Goal: Task Accomplishment & Management: Complete application form

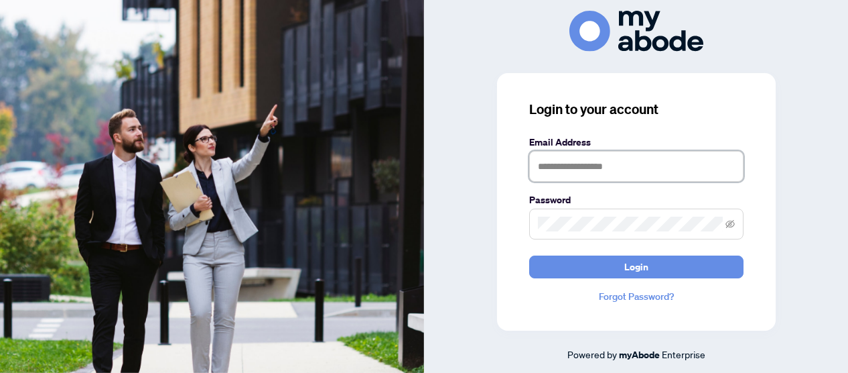
click at [543, 168] on input "text" at bounding box center [636, 166] width 214 height 31
type input "**********"
click at [537, 227] on span at bounding box center [636, 223] width 214 height 31
click at [529, 255] on button "Login" at bounding box center [636, 266] width 214 height 23
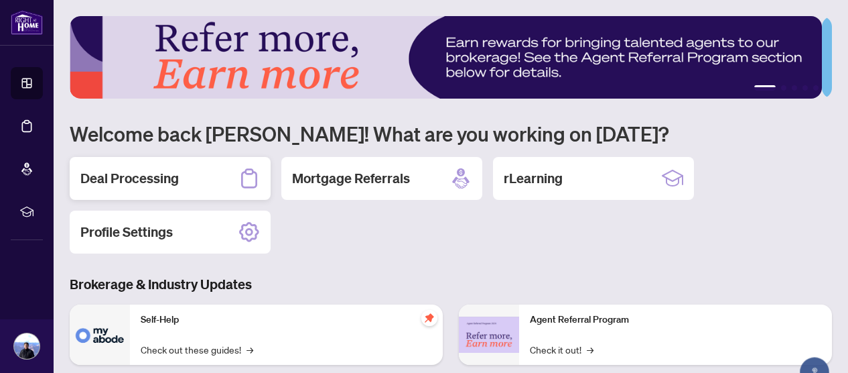
click at [121, 175] on h2 "Deal Processing" at bounding box center [129, 178] width 99 height 19
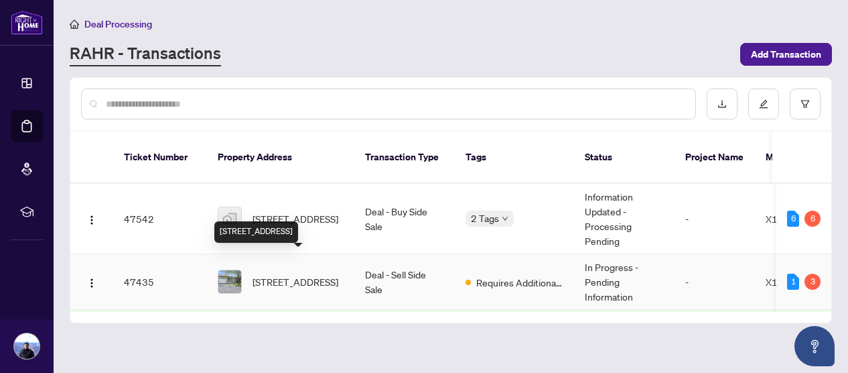
click at [294, 274] on span "[STREET_ADDRESS]" at bounding box center [296, 281] width 86 height 15
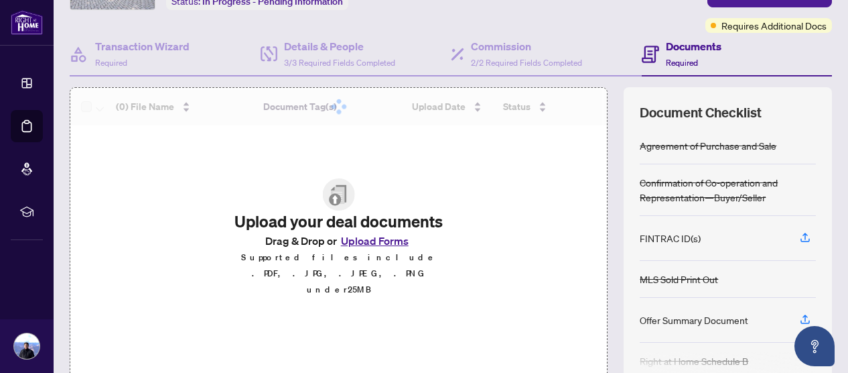
scroll to position [134, 0]
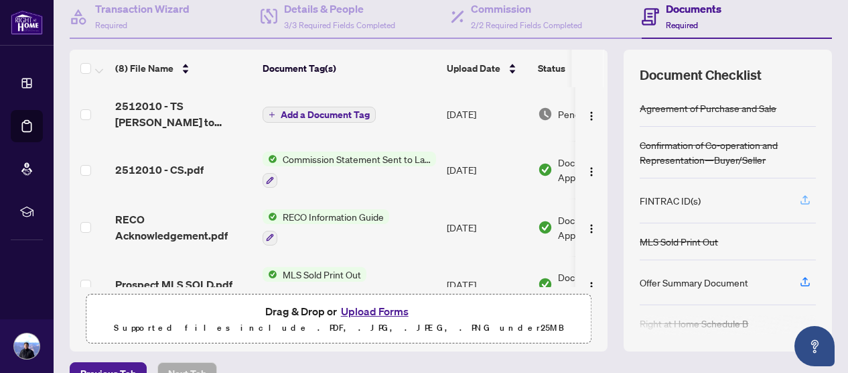
click at [800, 198] on icon "button" at bounding box center [806, 200] width 12 height 12
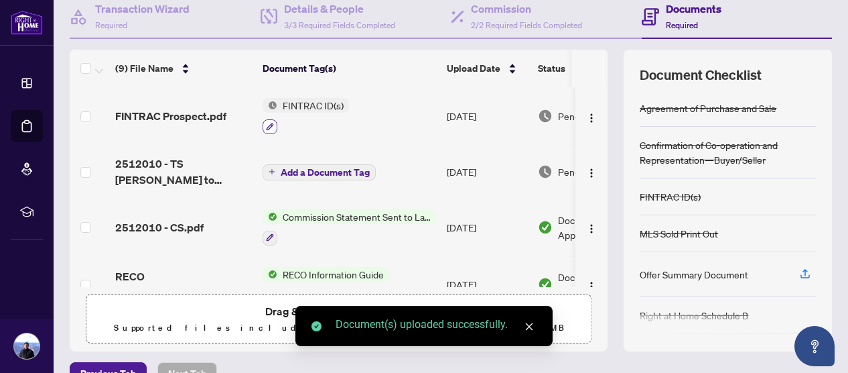
click at [269, 123] on icon "button" at bounding box center [270, 127] width 8 height 8
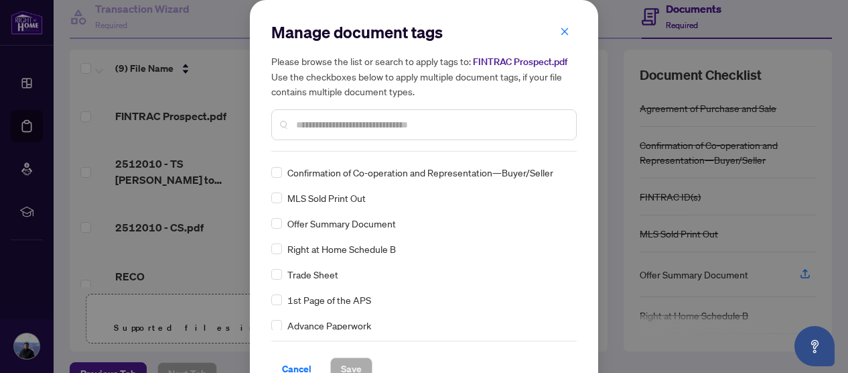
scroll to position [67, 0]
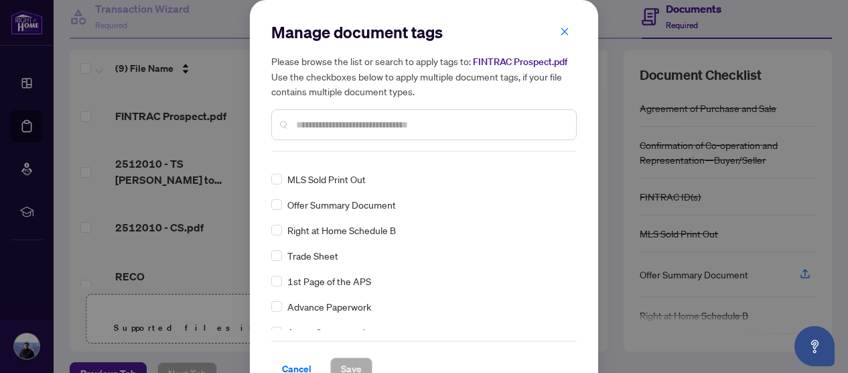
click at [296, 124] on input "text" at bounding box center [430, 124] width 269 height 15
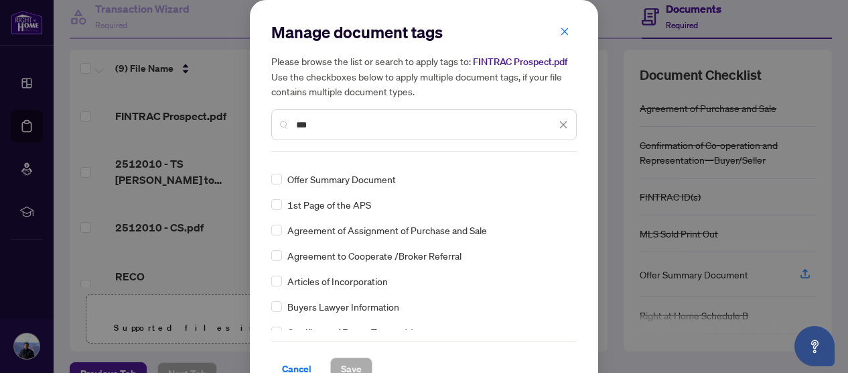
scroll to position [0, 0]
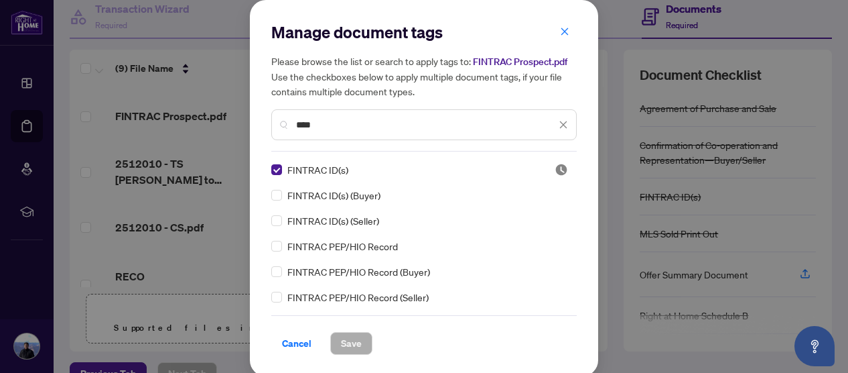
type input "****"
click at [341, 343] on span "Save" at bounding box center [351, 342] width 21 height 21
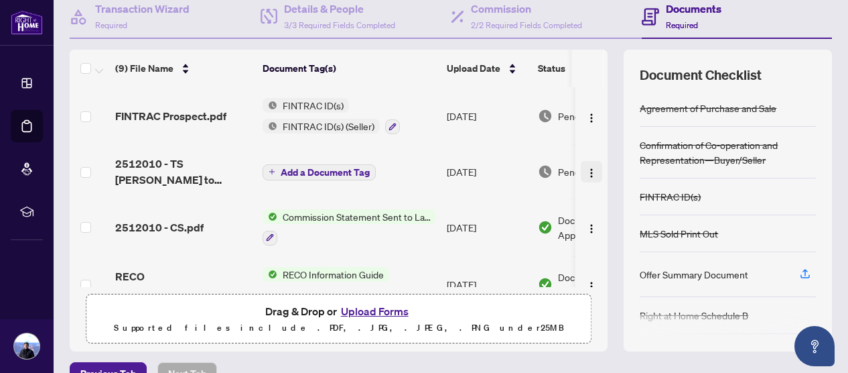
click at [586, 168] on img "button" at bounding box center [591, 173] width 11 height 11
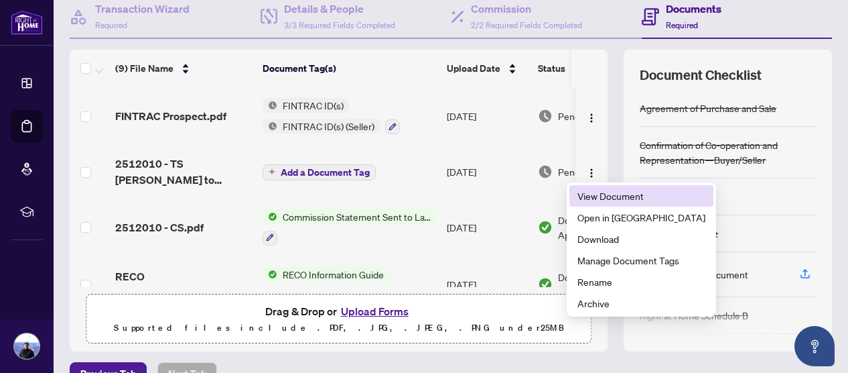
click at [584, 193] on span "View Document" at bounding box center [642, 195] width 128 height 15
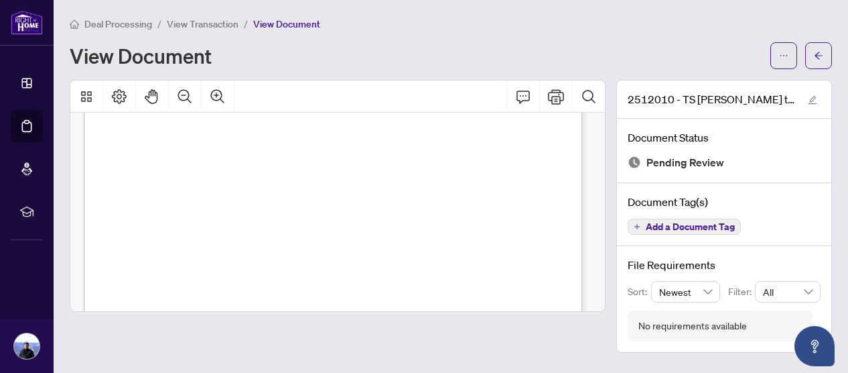
scroll to position [402, 0]
click at [556, 92] on icon "Print" at bounding box center [556, 96] width 16 height 16
click at [554, 92] on icon "Print" at bounding box center [556, 96] width 16 height 15
click at [818, 53] on icon "arrow-left" at bounding box center [819, 55] width 8 height 7
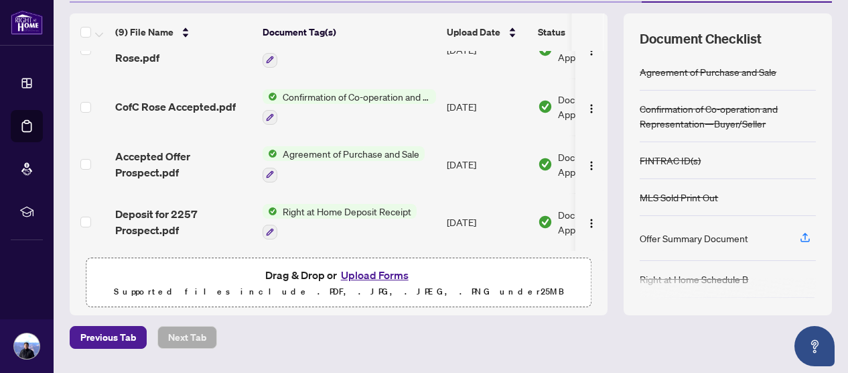
scroll to position [201, 0]
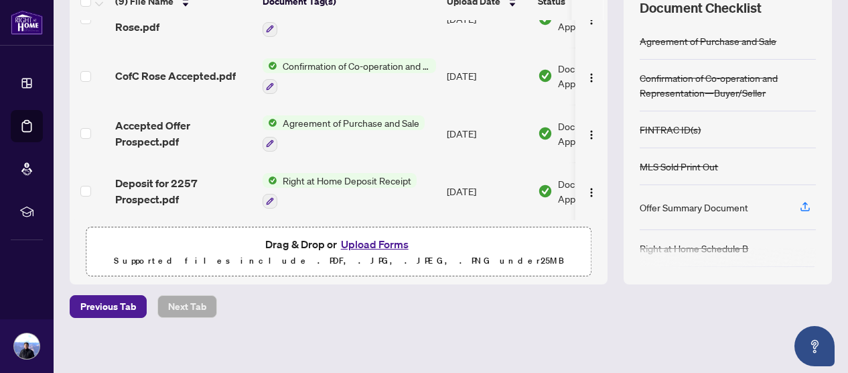
click at [353, 239] on button "Upload Forms" at bounding box center [375, 243] width 76 height 17
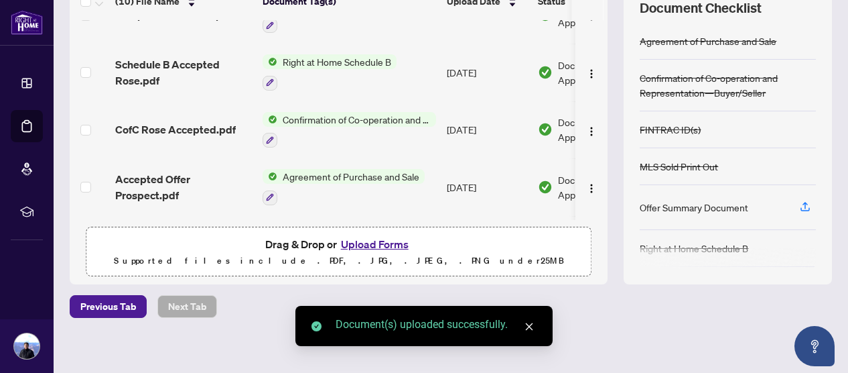
click at [359, 242] on button "Upload Forms" at bounding box center [375, 243] width 76 height 17
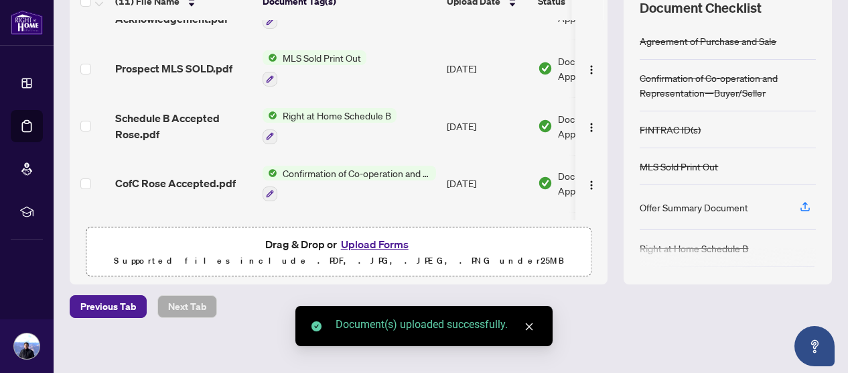
click at [358, 241] on button "Upload Forms" at bounding box center [375, 243] width 76 height 17
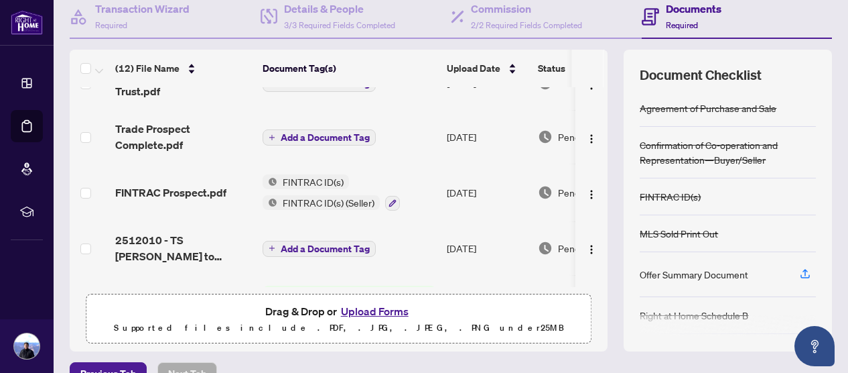
scroll to position [67, 0]
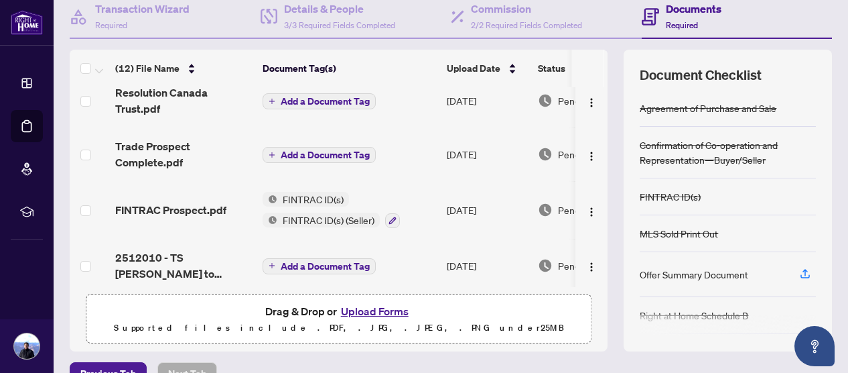
click at [357, 306] on button "Upload Forms" at bounding box center [375, 310] width 76 height 17
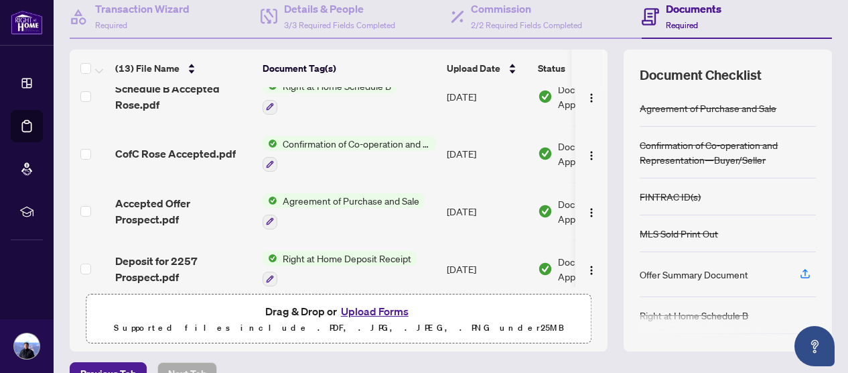
scroll to position [528, 0]
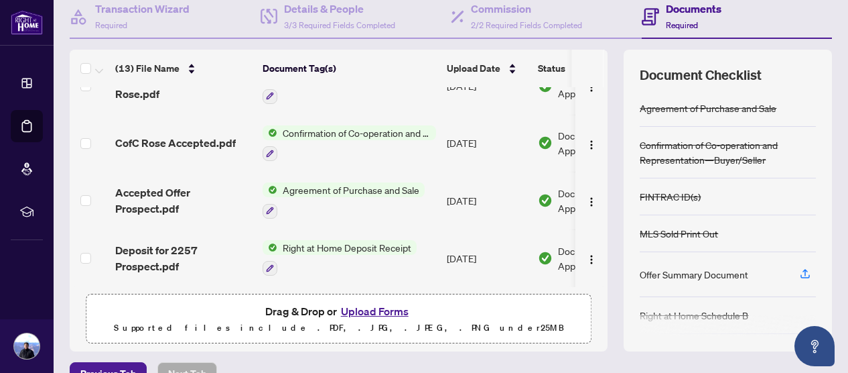
click at [353, 310] on button "Upload Forms" at bounding box center [375, 310] width 76 height 17
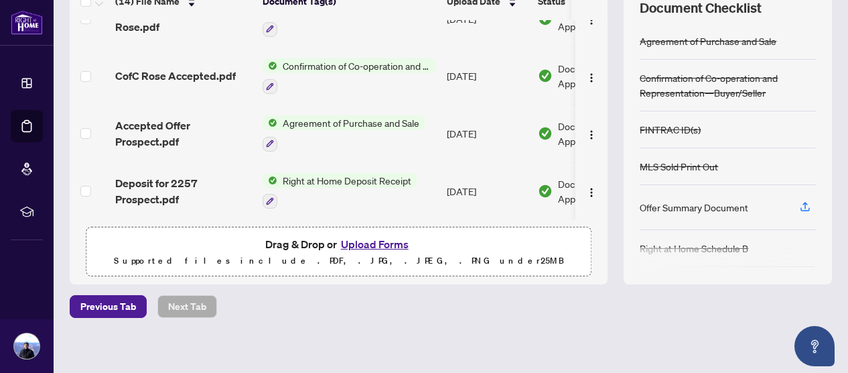
click at [365, 242] on button "Upload Forms" at bounding box center [375, 243] width 76 height 17
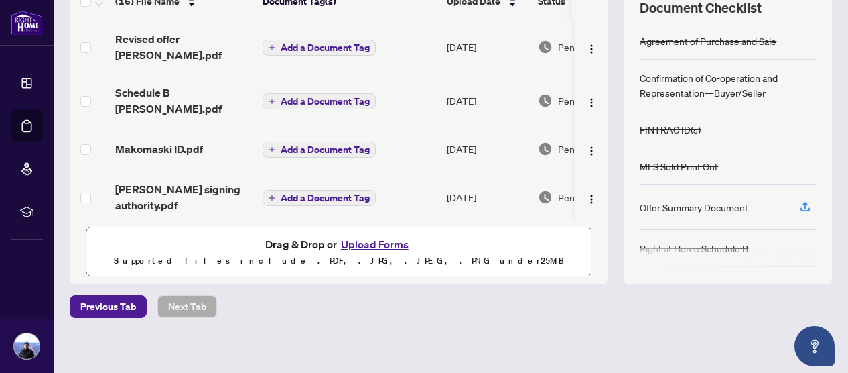
scroll to position [67, 0]
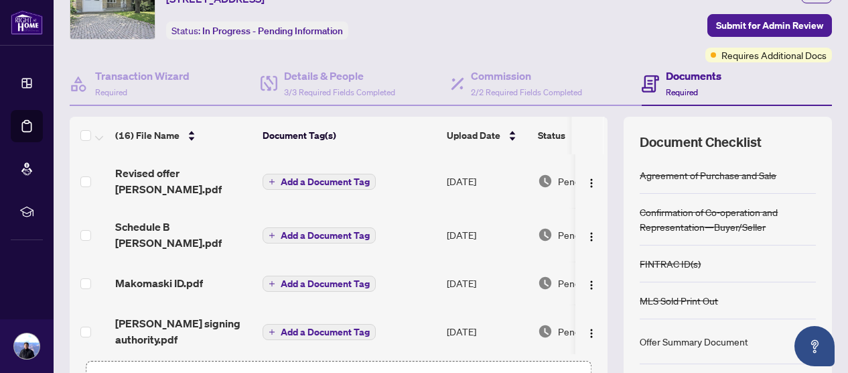
click at [334, 177] on span "Add a Document Tag" at bounding box center [325, 181] width 89 height 9
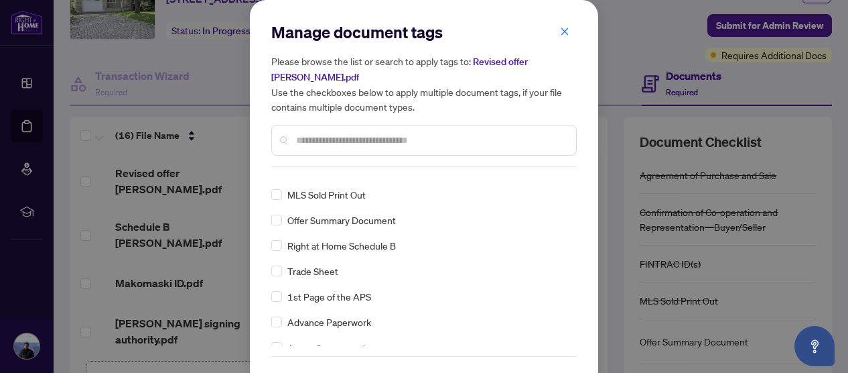
scroll to position [0, 0]
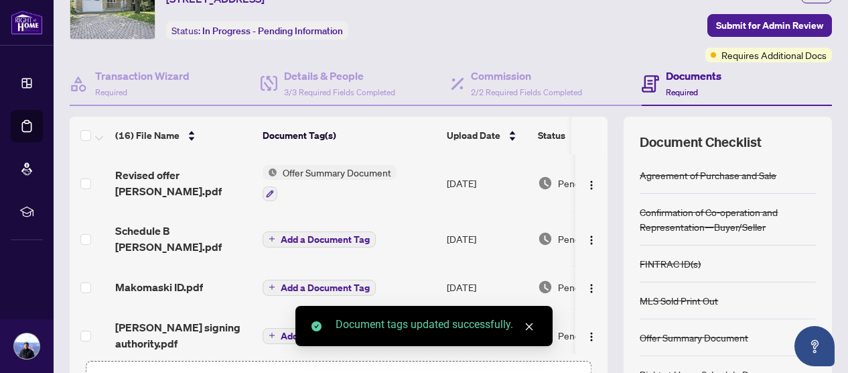
click at [294, 235] on span "Add a Document Tag" at bounding box center [325, 239] width 89 height 9
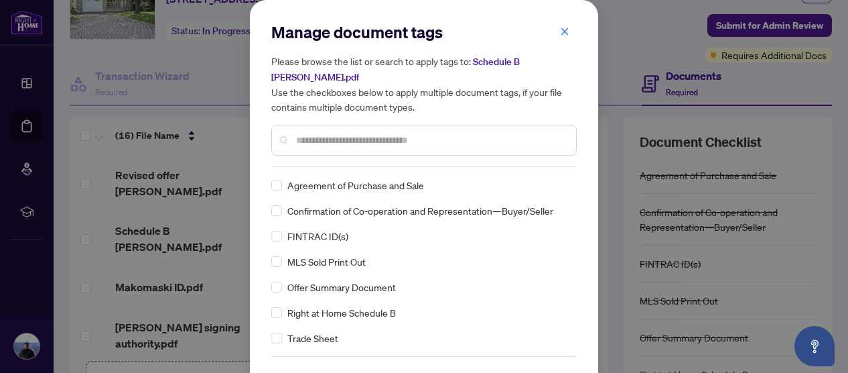
click at [296, 133] on input "text" at bounding box center [430, 140] width 269 height 15
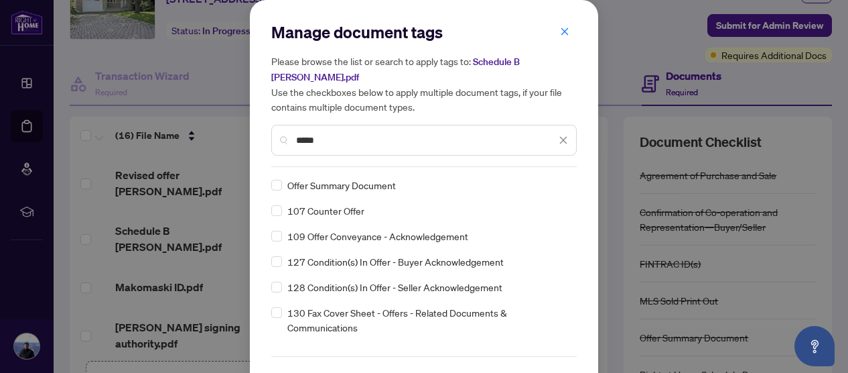
type input "*****"
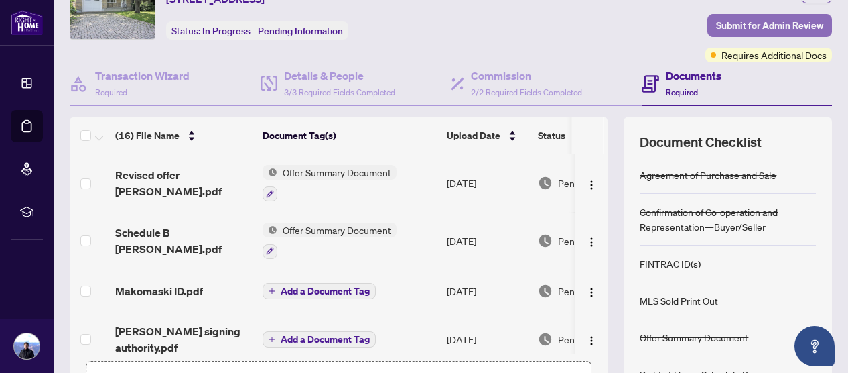
click at [740, 23] on span "Submit for Admin Review" at bounding box center [769, 25] width 107 height 21
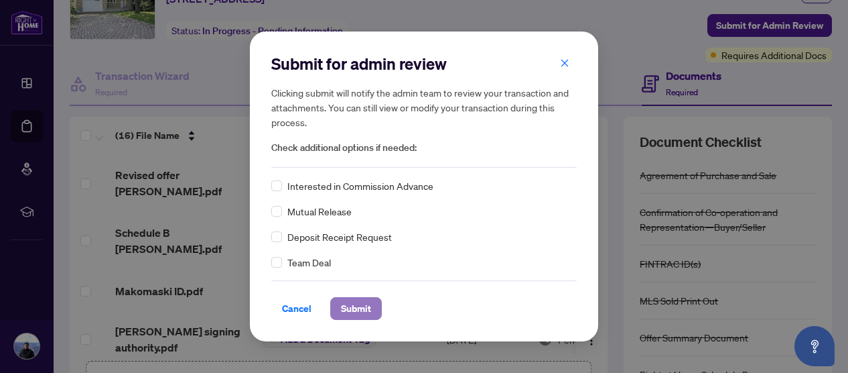
click at [357, 308] on span "Submit" at bounding box center [356, 308] width 30 height 21
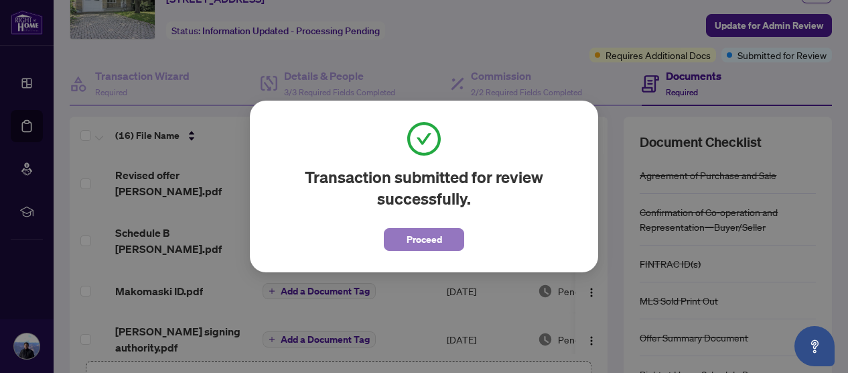
click at [424, 235] on span "Proceed" at bounding box center [425, 239] width 36 height 21
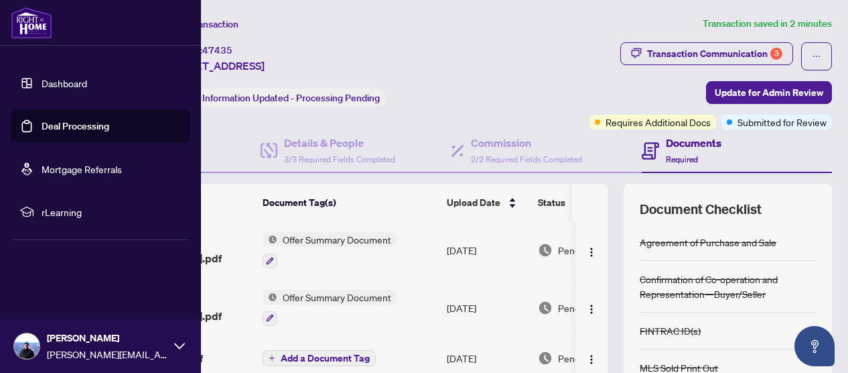
click at [58, 82] on link "Dashboard" at bounding box center [65, 83] width 46 height 12
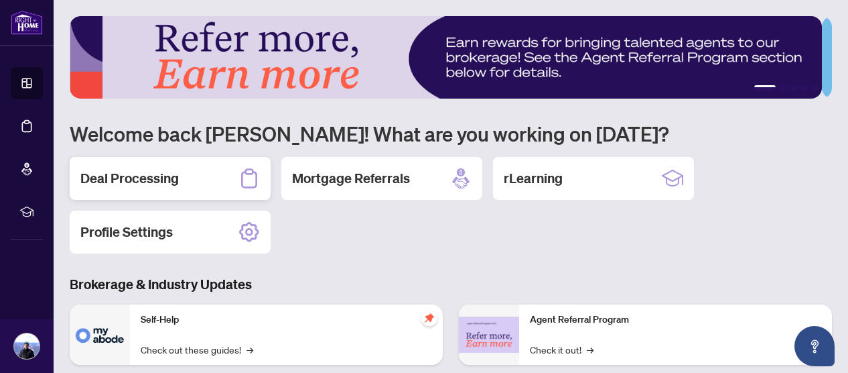
click at [142, 178] on h2 "Deal Processing" at bounding box center [129, 178] width 99 height 19
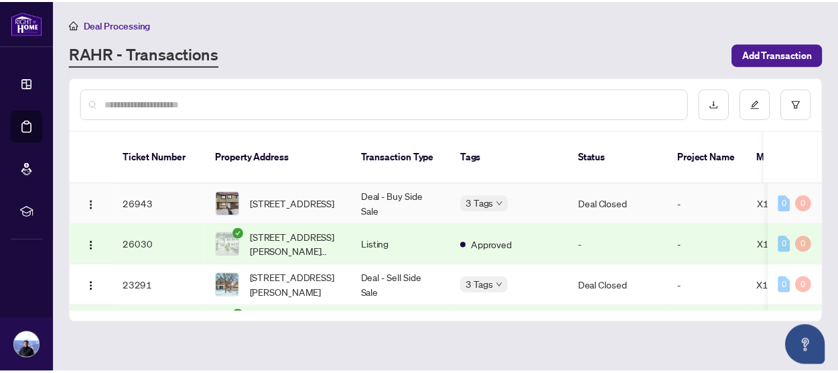
scroll to position [603, 0]
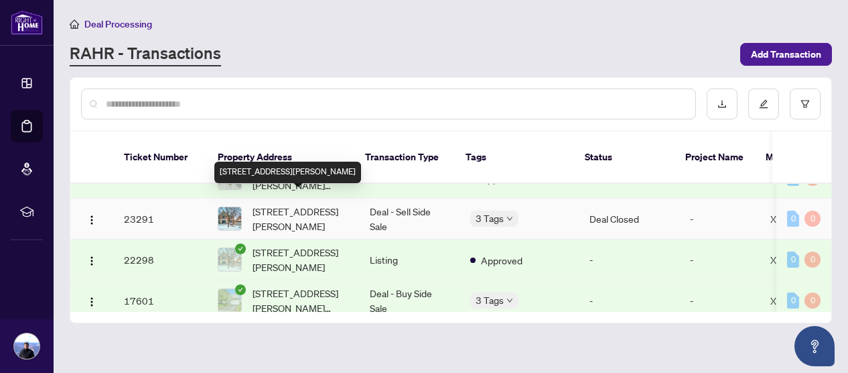
click at [283, 204] on span "[STREET_ADDRESS][PERSON_NAME]" at bounding box center [301, 218] width 96 height 29
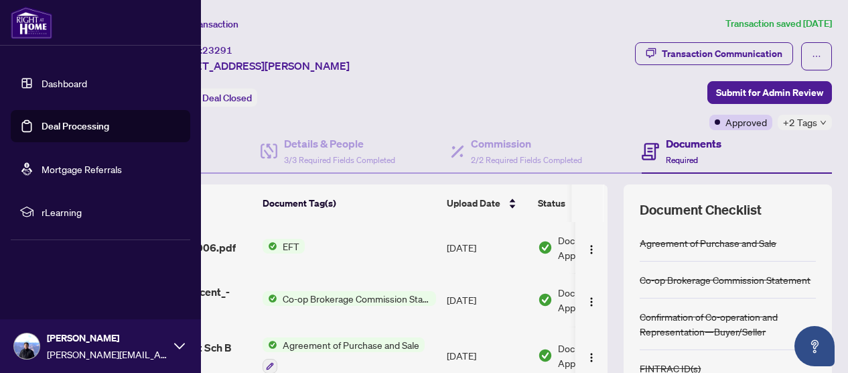
click at [56, 81] on link "Dashboard" at bounding box center [65, 83] width 46 height 12
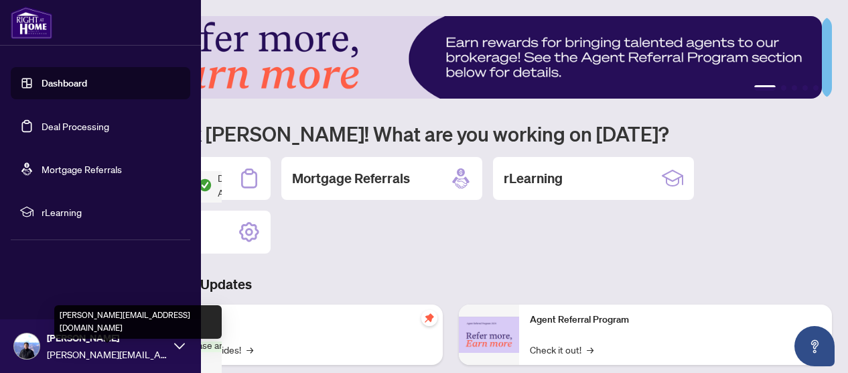
click at [72, 346] on span "[PERSON_NAME][EMAIL_ADDRESS][DOMAIN_NAME]" at bounding box center [107, 353] width 121 height 15
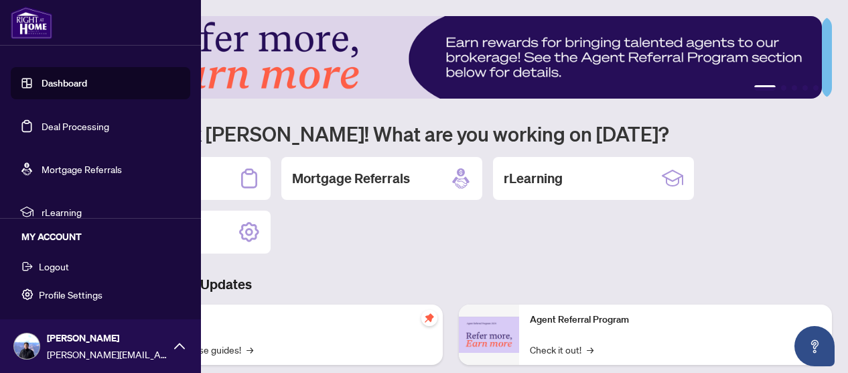
click at [47, 264] on span "Logout" at bounding box center [54, 265] width 30 height 21
